Goal: Information Seeking & Learning: Learn about a topic

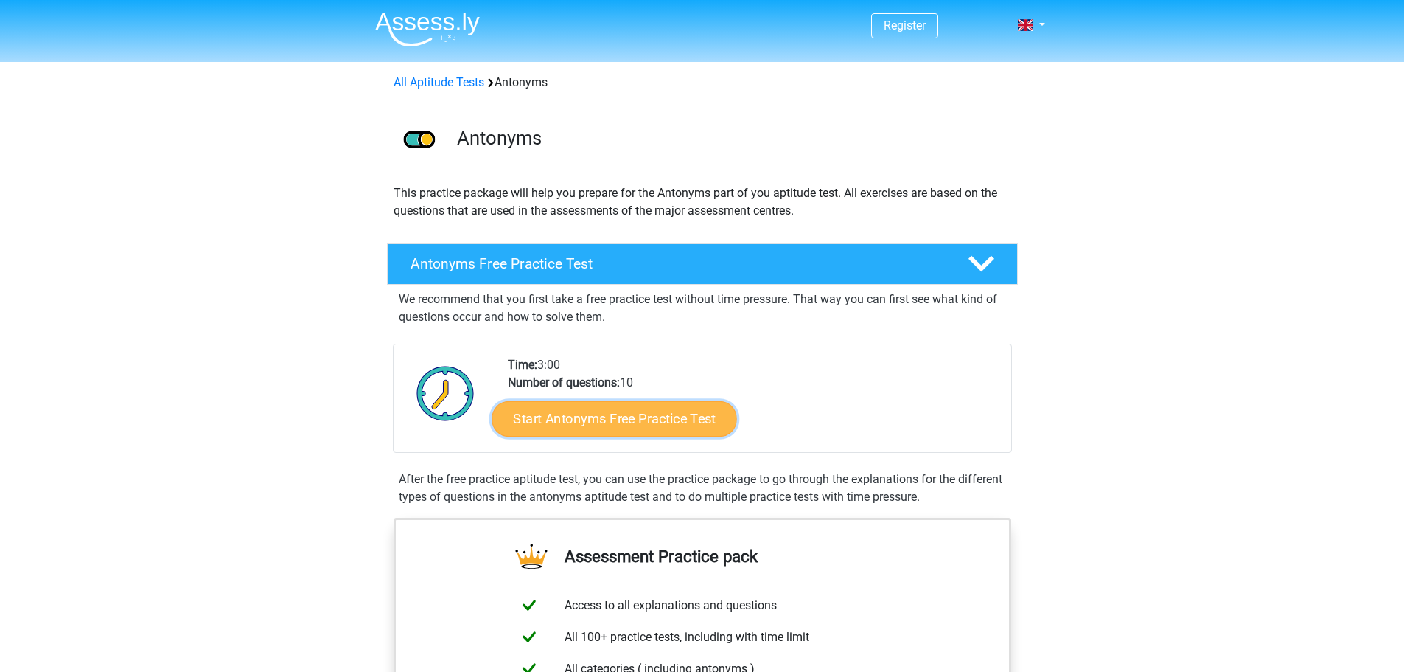
drag, startPoint x: 0, startPoint y: 0, endPoint x: 616, endPoint y: 426, distance: 749.3
click at [616, 426] on link "Start Antonyms Free Practice Test" at bounding box center [614, 417] width 245 height 35
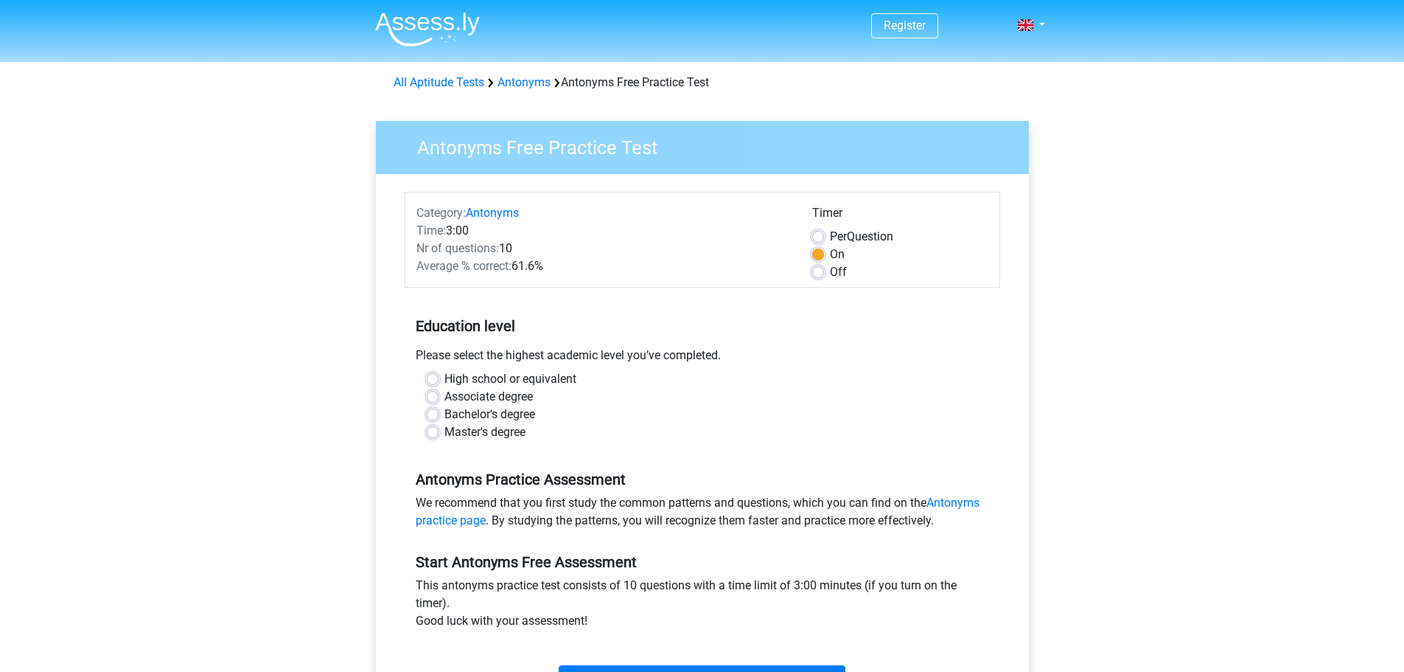
click at [503, 375] on label "High school or equivalent" at bounding box center [511, 379] width 132 height 18
click at [439, 375] on input "High school or equivalent" at bounding box center [433, 377] width 12 height 15
radio input "true"
click at [825, 231] on div "Per Question" at bounding box center [900, 237] width 176 height 18
click at [830, 234] on label "Per Question" at bounding box center [861, 237] width 63 height 18
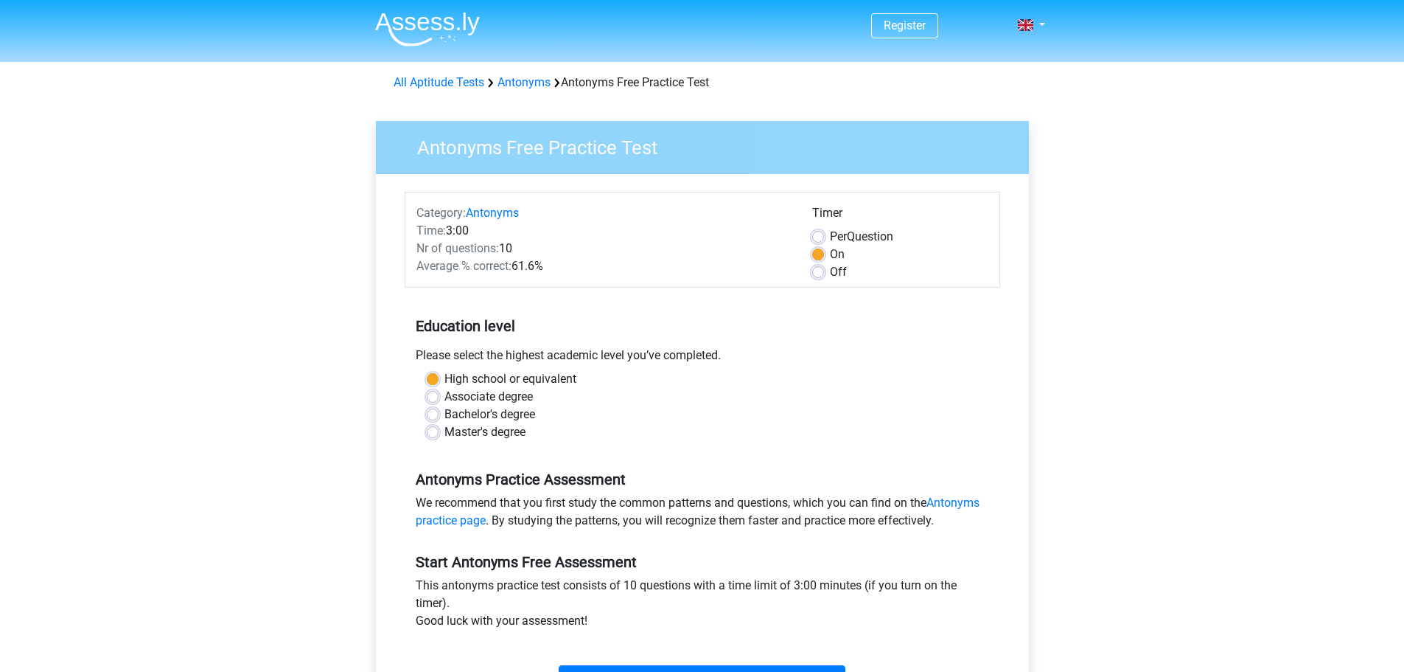
click at [822, 234] on input "Per Question" at bounding box center [818, 235] width 12 height 15
radio input "true"
click at [830, 253] on label "On" at bounding box center [837, 254] width 15 height 18
click at [821, 253] on input "On" at bounding box center [818, 252] width 12 height 15
radio input "true"
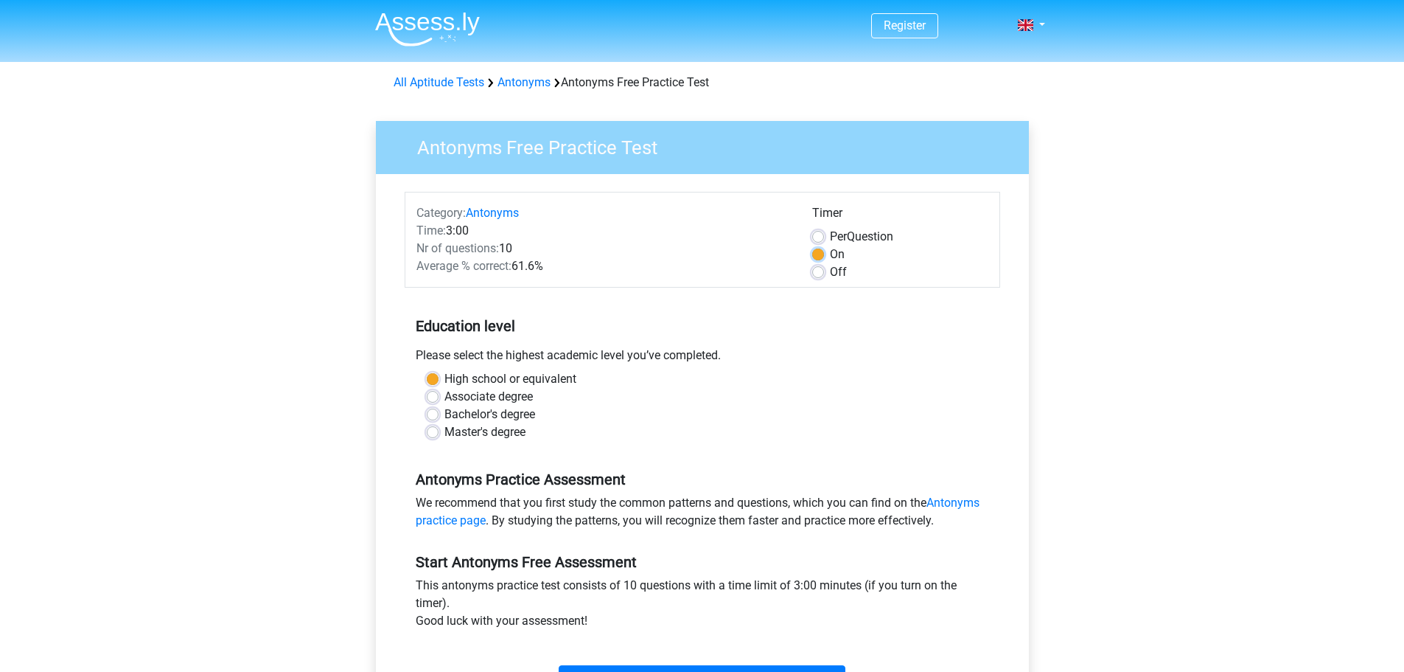
scroll to position [147, 0]
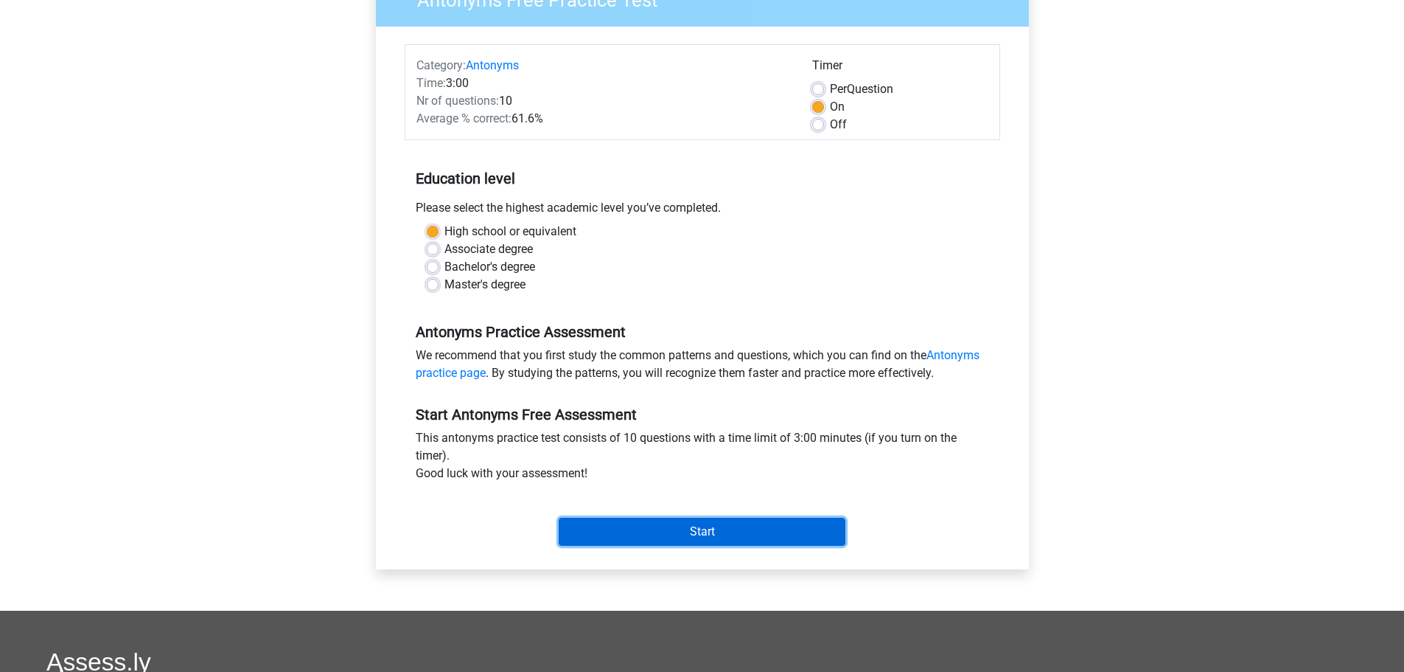
click at [689, 535] on input "Start" at bounding box center [702, 532] width 287 height 28
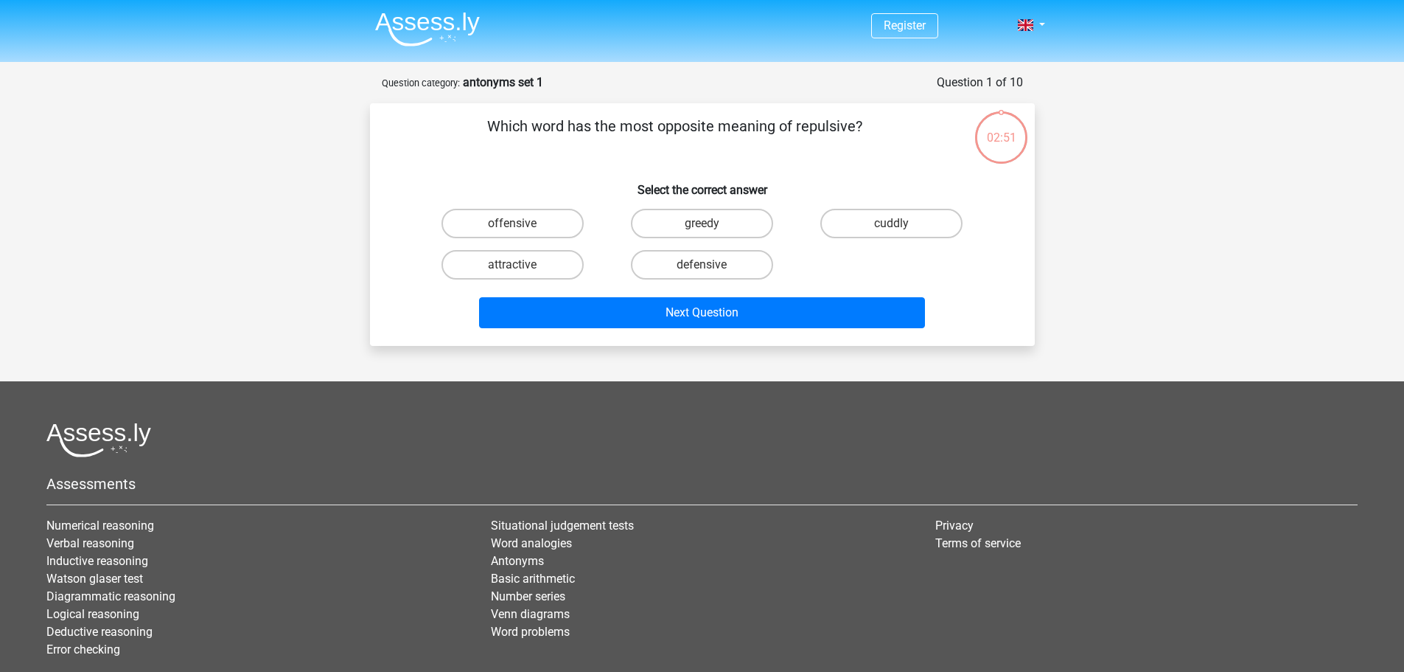
drag, startPoint x: 695, startPoint y: 273, endPoint x: 880, endPoint y: 269, distance: 184.3
click at [880, 269] on div "offensive greedy cuddly attractive defensive" at bounding box center [702, 244] width 569 height 83
click at [529, 268] on label "attractive" at bounding box center [513, 264] width 142 height 29
click at [522, 268] on input "attractive" at bounding box center [517, 270] width 10 height 10
radio input "true"
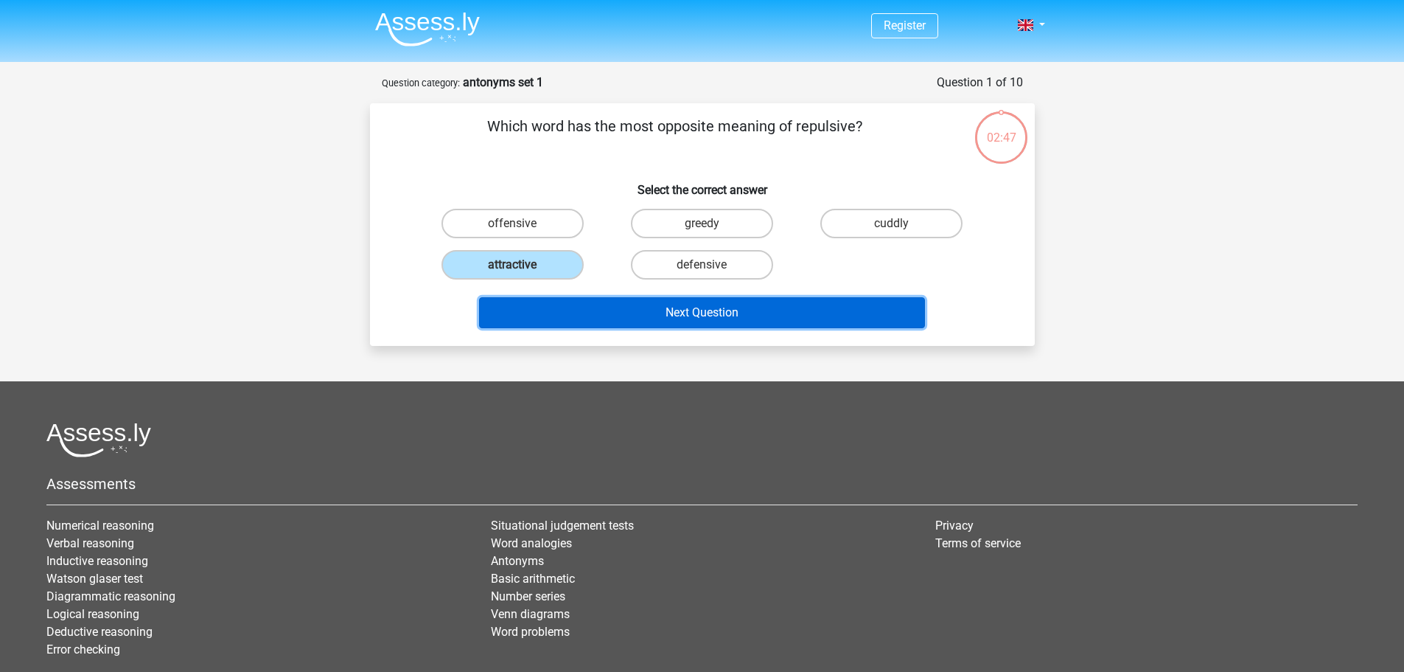
click at [580, 310] on button "Next Question" at bounding box center [702, 312] width 446 height 31
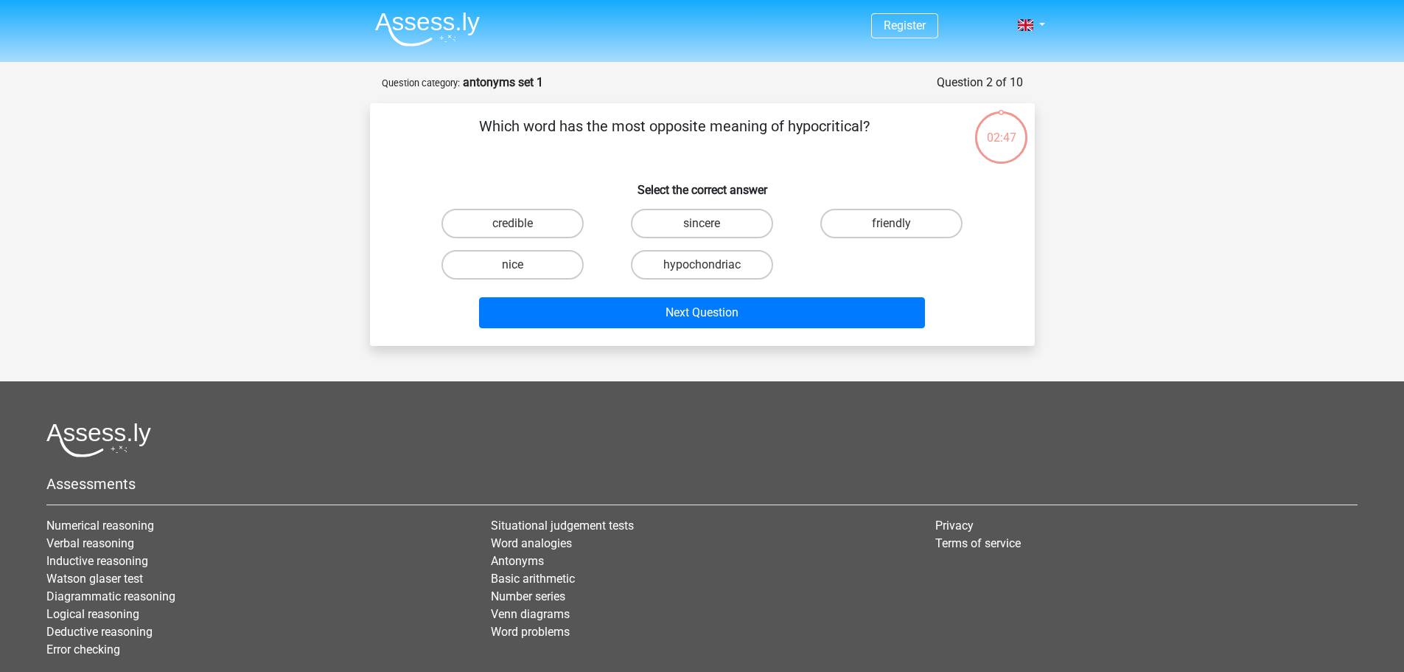
scroll to position [74, 0]
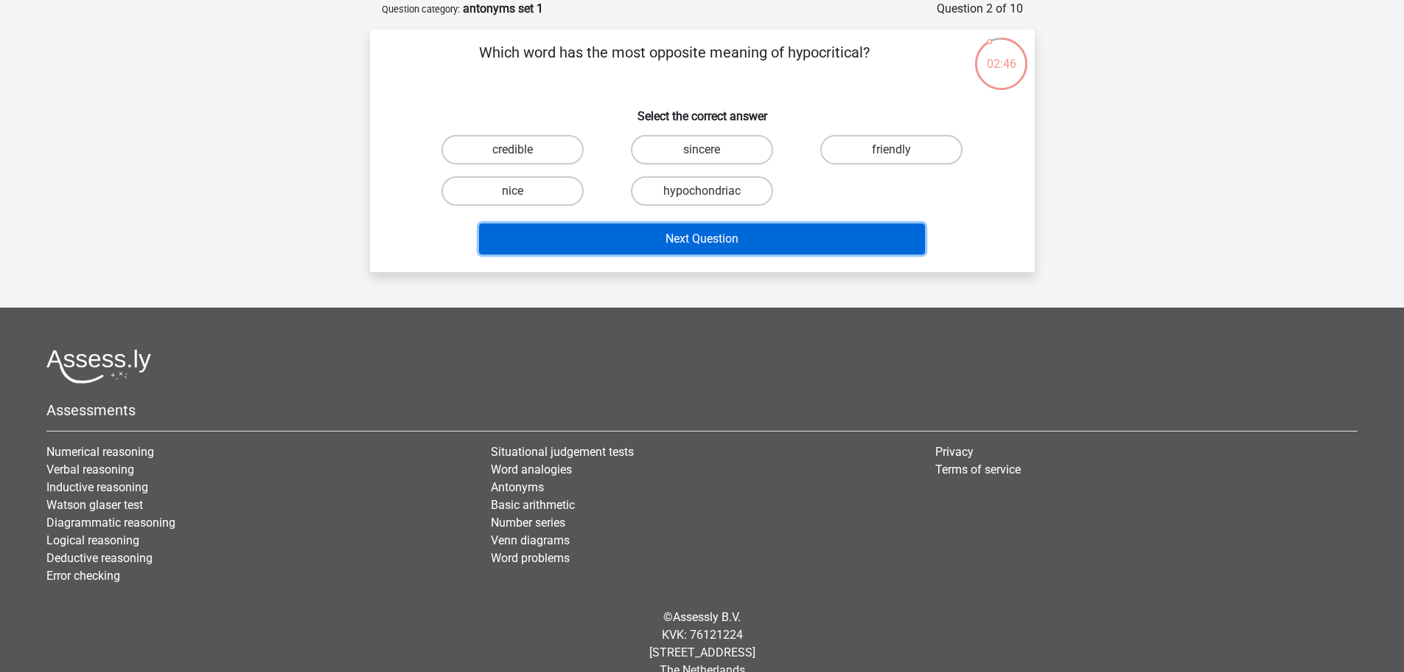
click at [720, 236] on button "Next Question" at bounding box center [702, 238] width 446 height 31
click at [719, 236] on button "Next Question" at bounding box center [702, 238] width 446 height 31
